Goal: Task Accomplishment & Management: Manage account settings

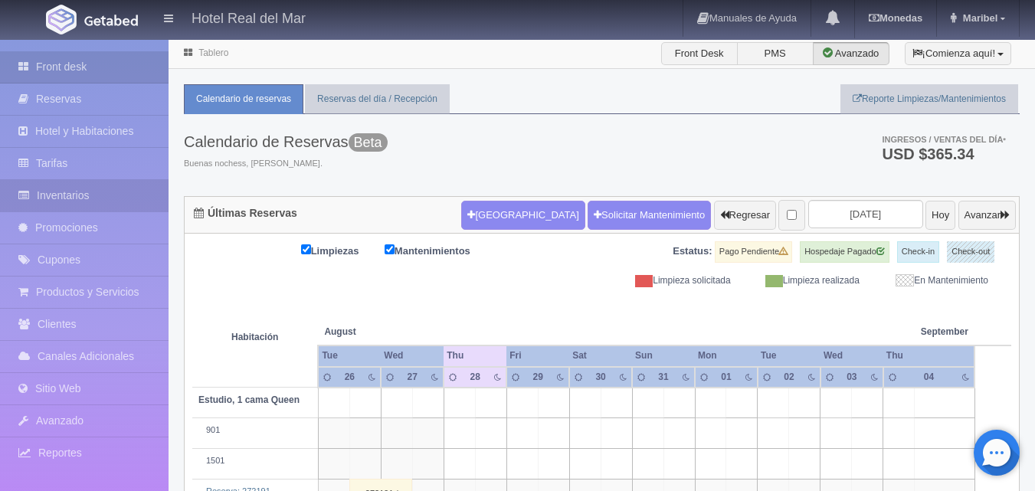
click at [77, 197] on link "Inventarios" at bounding box center [84, 195] width 169 height 31
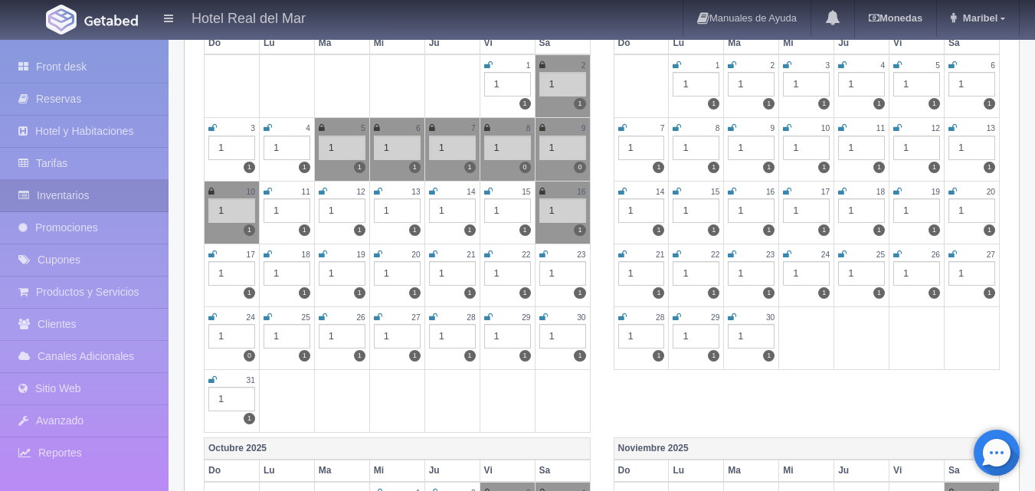
scroll to position [306, 0]
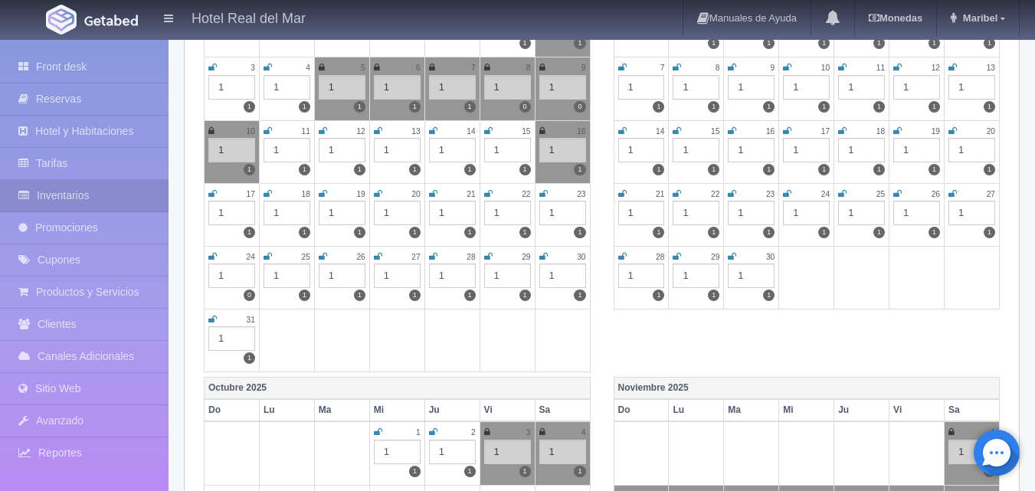
click at [484, 256] on icon at bounding box center [488, 256] width 8 height 9
click at [544, 257] on icon at bounding box center [543, 256] width 8 height 9
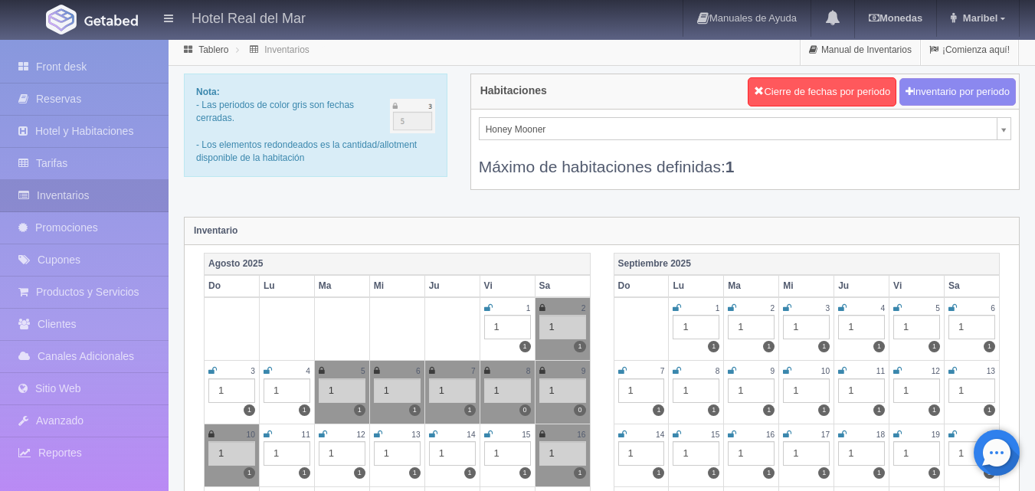
scroll to position [0, 0]
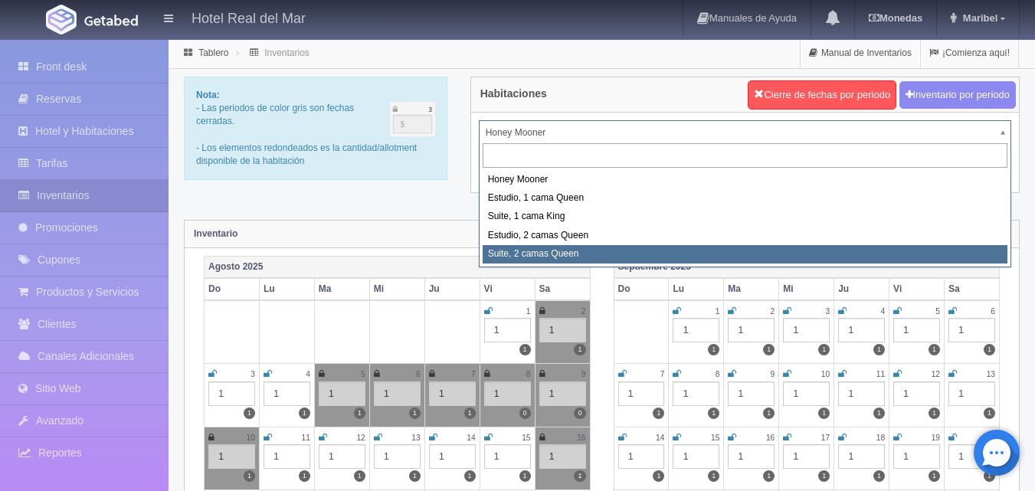
select select "2271"
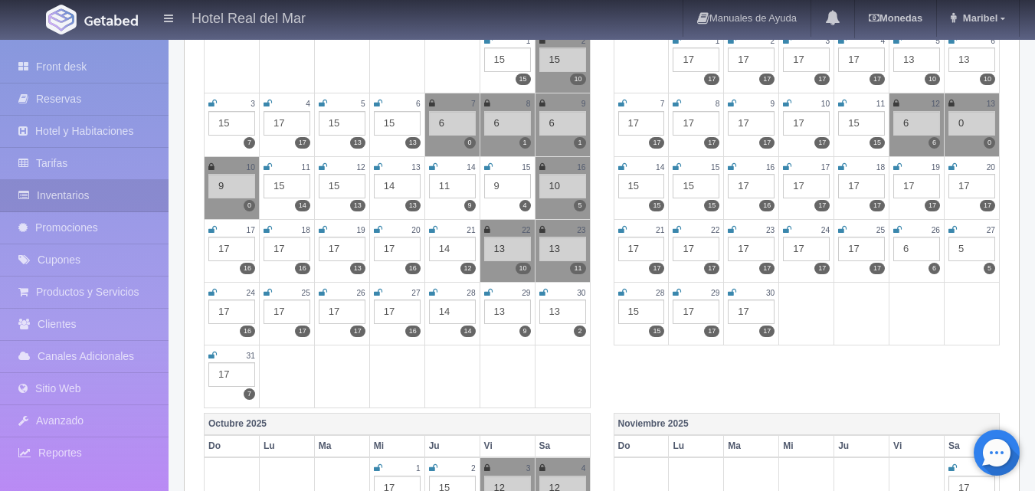
scroll to position [306, 0]
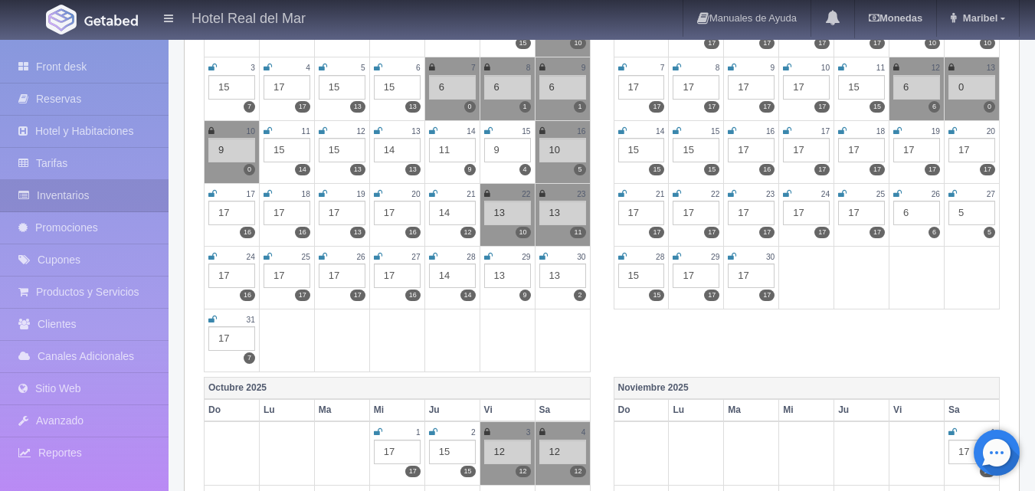
click at [487, 257] on icon at bounding box center [488, 256] width 8 height 9
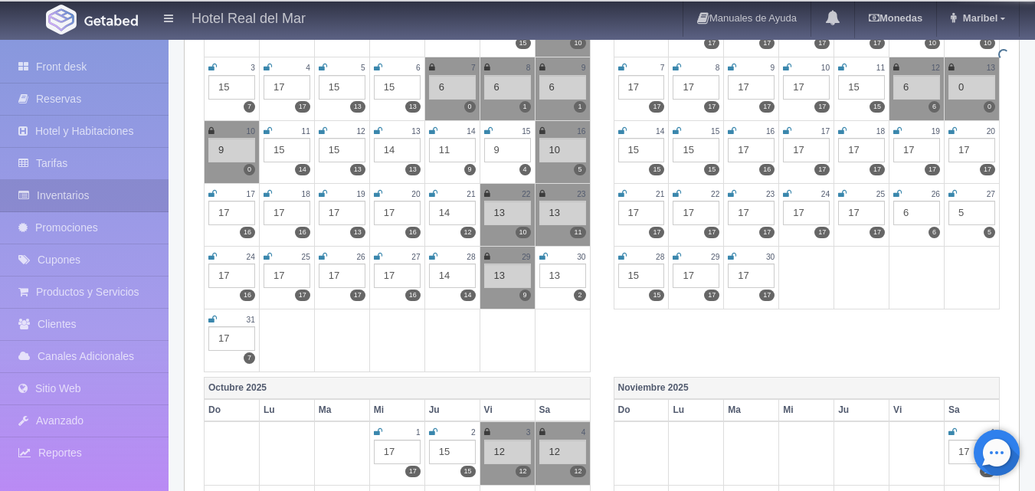
click at [542, 259] on icon at bounding box center [543, 256] width 8 height 9
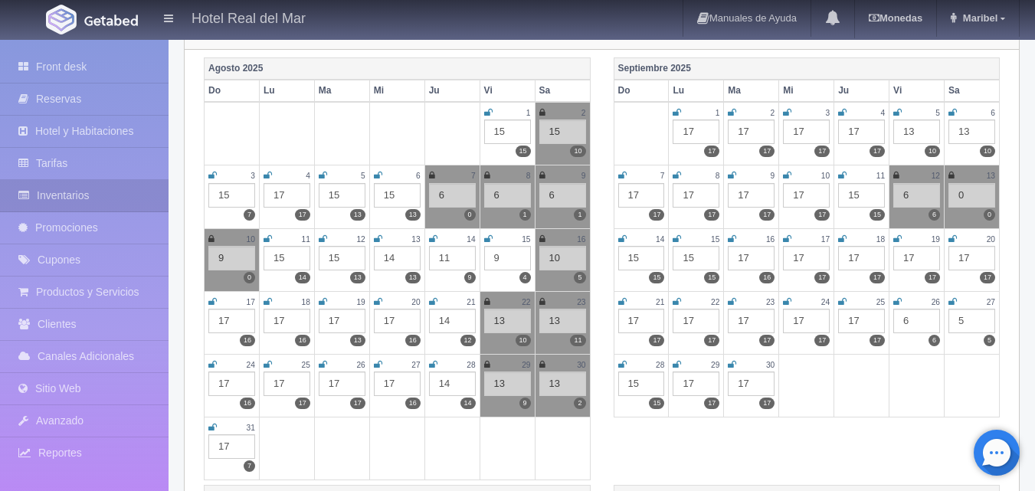
scroll to position [0, 0]
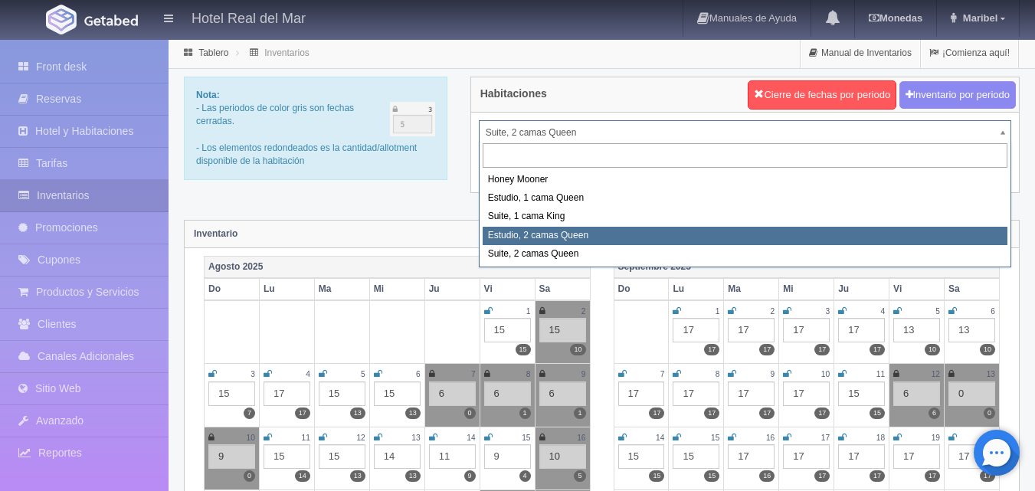
select select "2270"
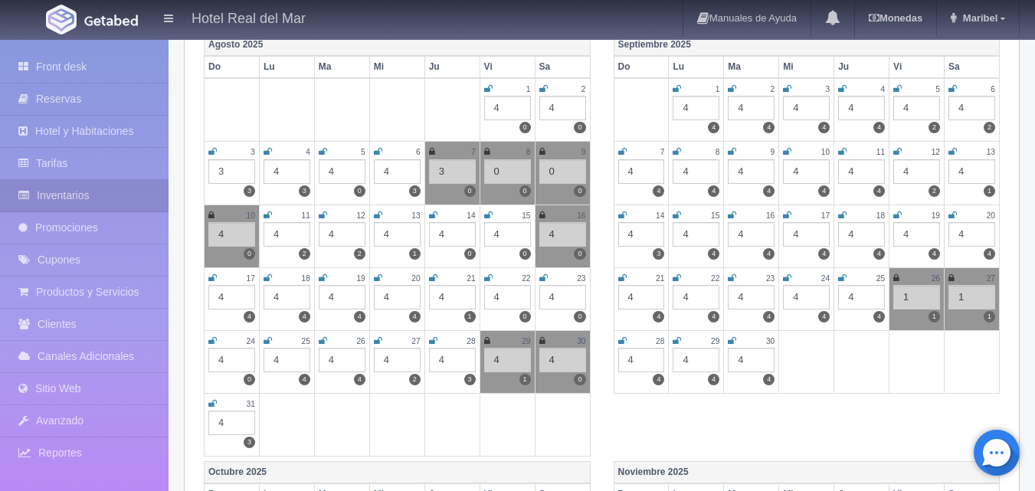
scroll to position [230, 0]
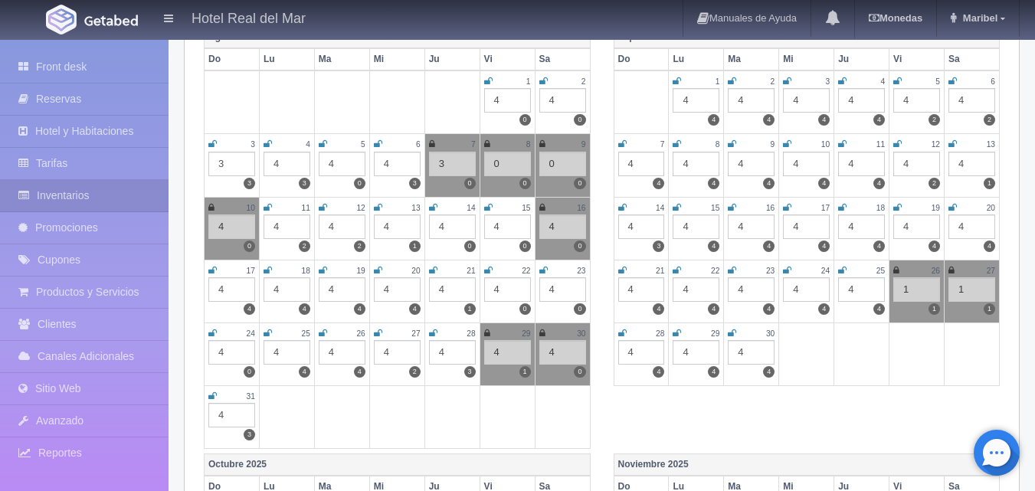
click at [489, 331] on icon at bounding box center [487, 333] width 6 height 9
click at [492, 333] on icon at bounding box center [488, 333] width 8 height 9
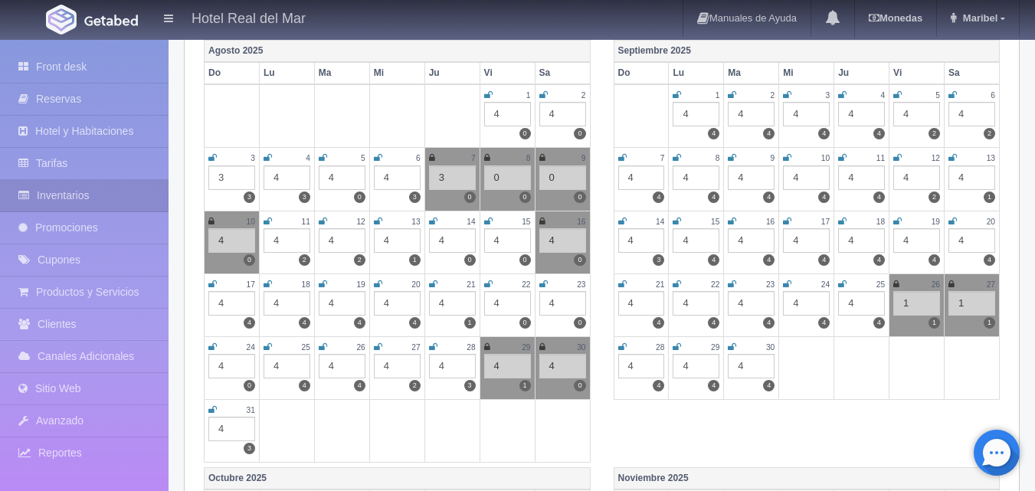
scroll to position [0, 0]
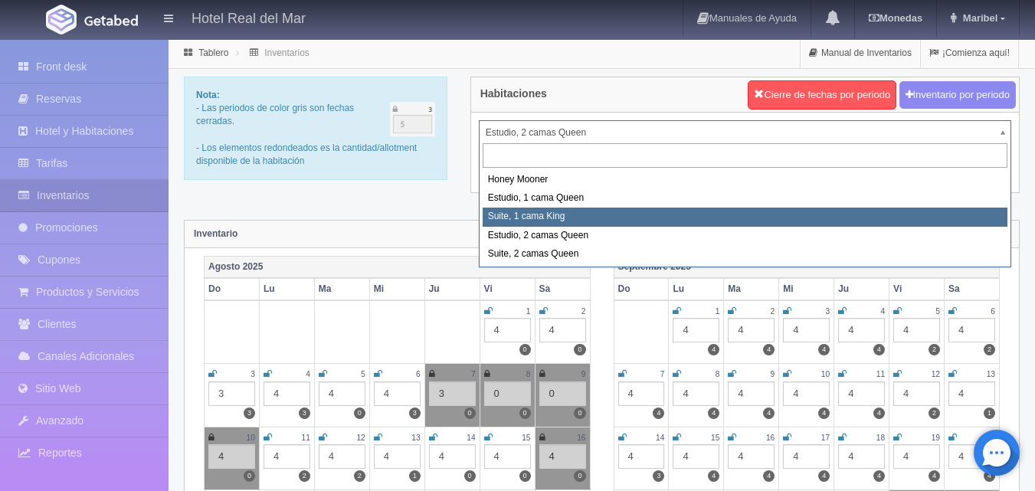
select select "2269"
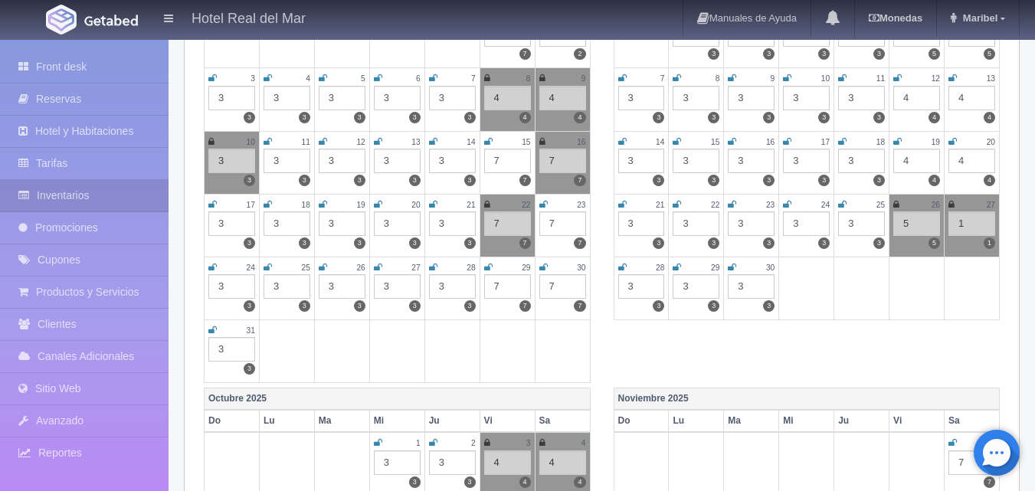
scroll to position [306, 0]
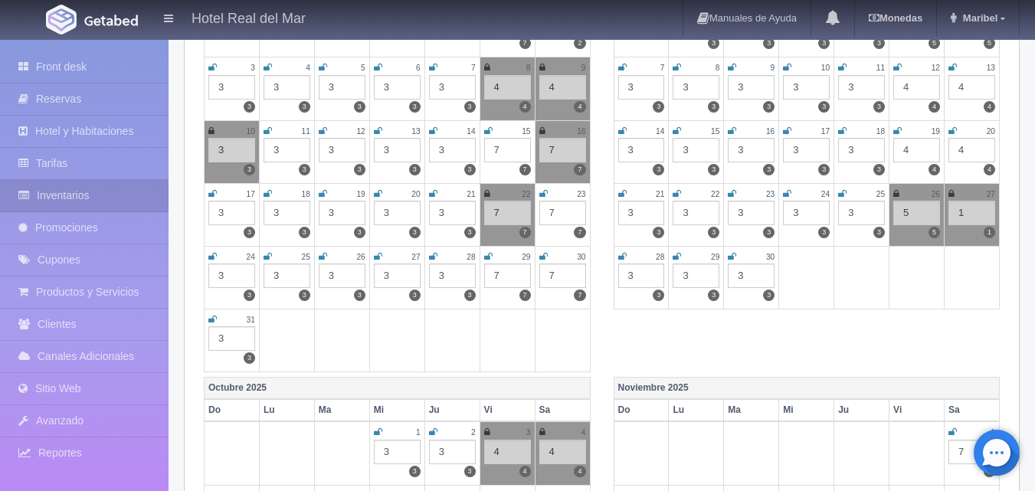
click at [490, 257] on icon at bounding box center [488, 256] width 8 height 9
click at [545, 258] on icon at bounding box center [543, 256] width 8 height 9
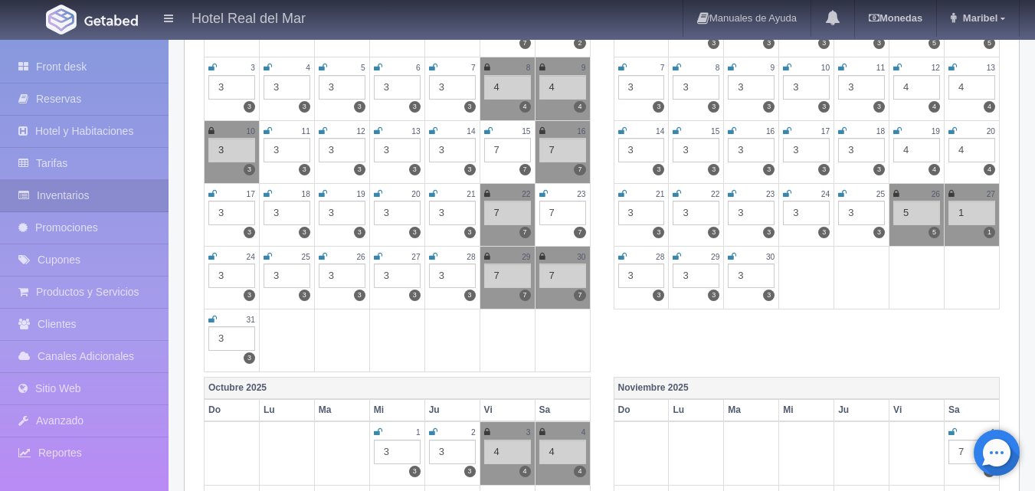
scroll to position [0, 0]
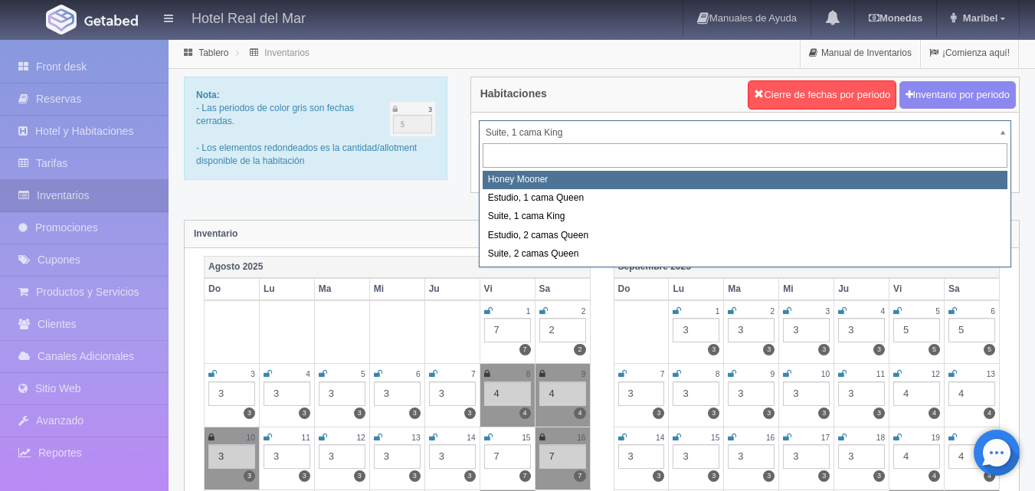
select select "2267"
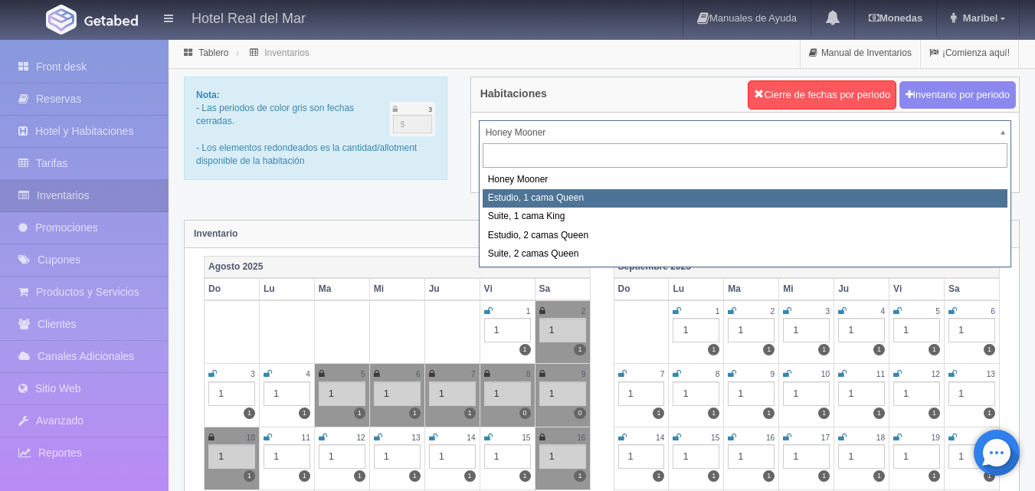
select select "2268"
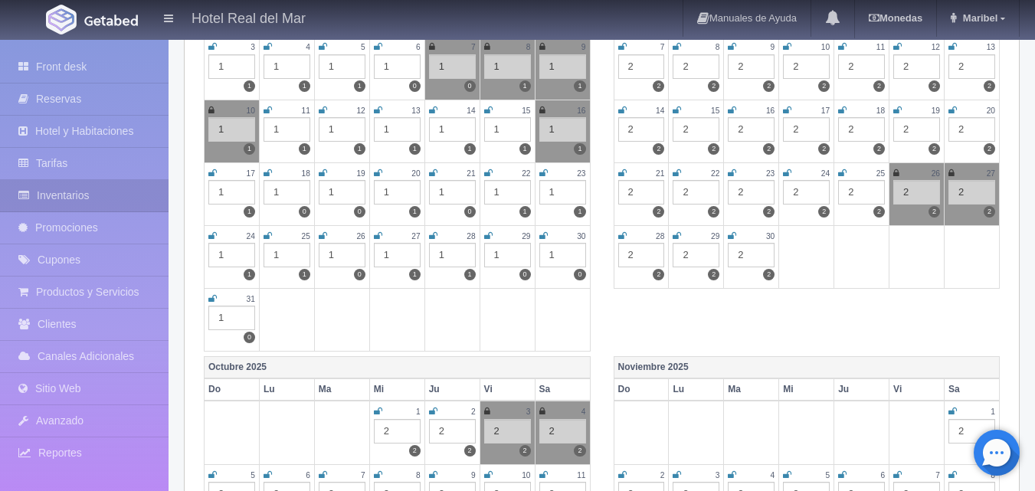
scroll to position [306, 0]
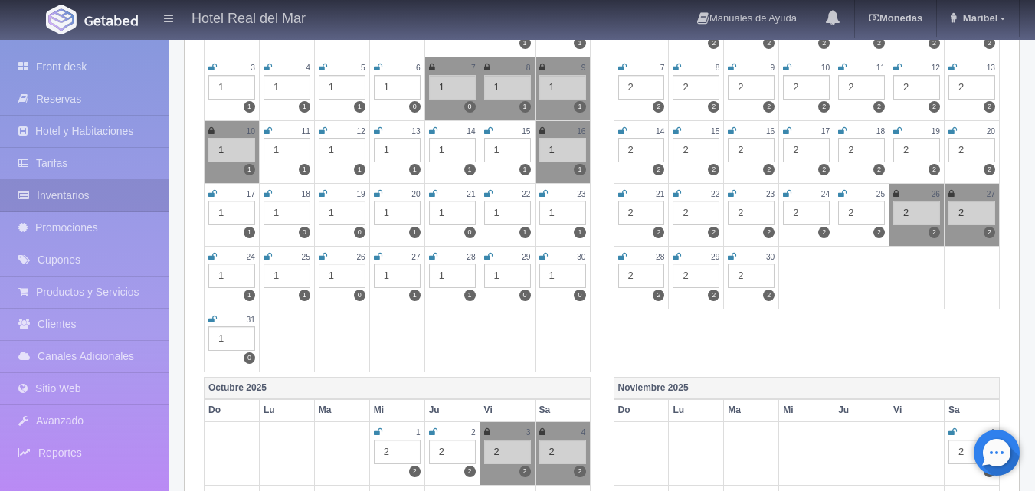
click at [489, 258] on icon at bounding box center [488, 256] width 8 height 9
click at [542, 254] on icon at bounding box center [543, 256] width 8 height 9
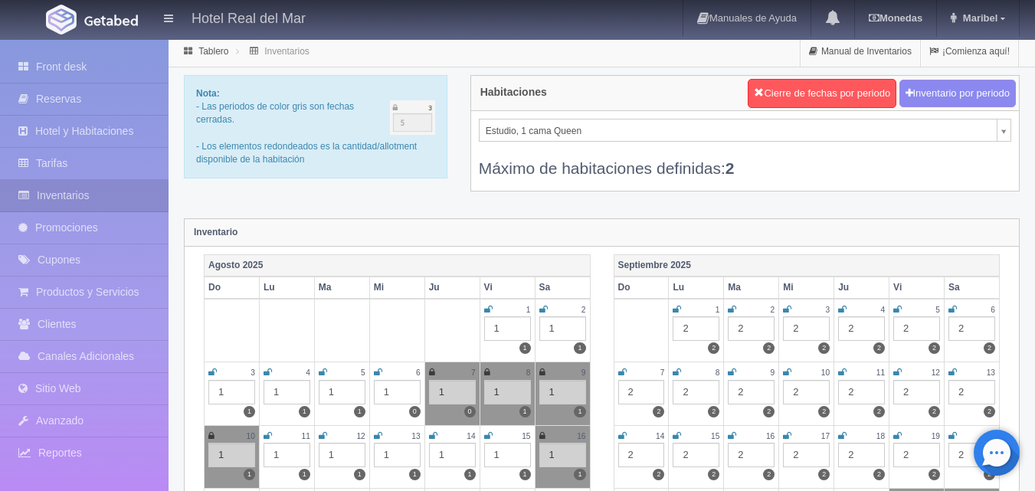
scroll to position [0, 0]
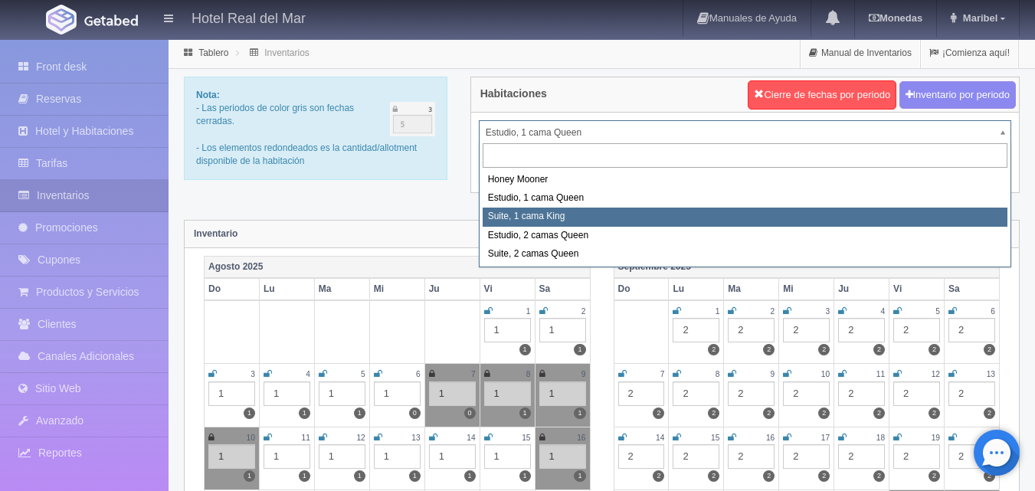
select select "2269"
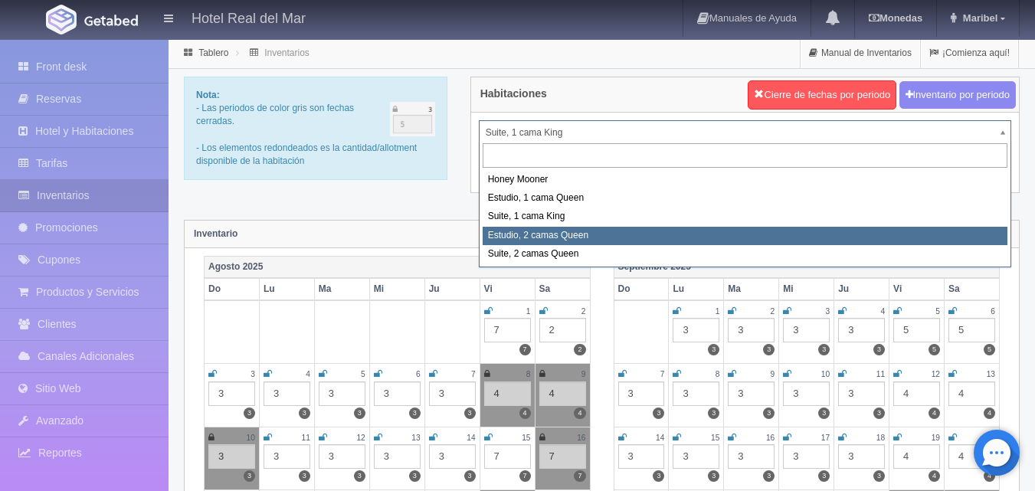
select select "2270"
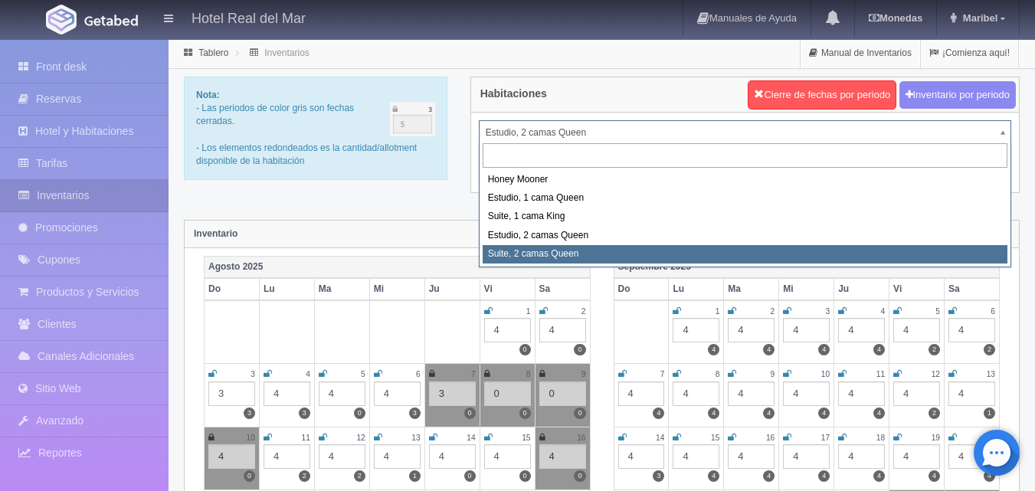
select select "2271"
